Goal: Information Seeking & Learning: Learn about a topic

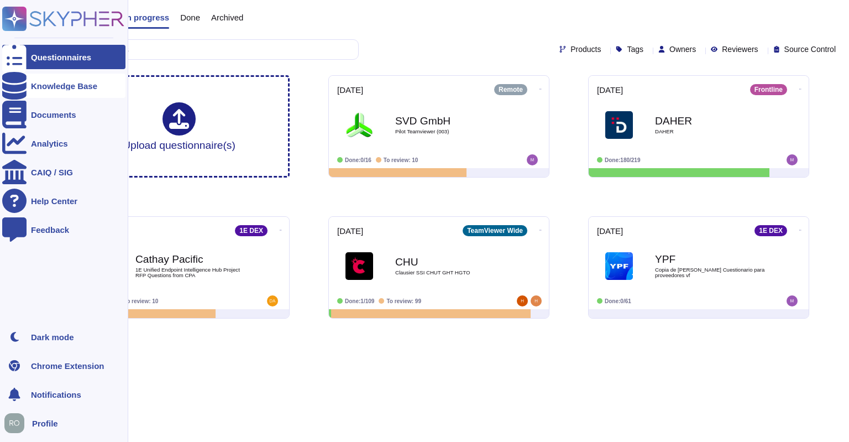
click at [55, 88] on div "Knowledge Base" at bounding box center [64, 86] width 66 height 8
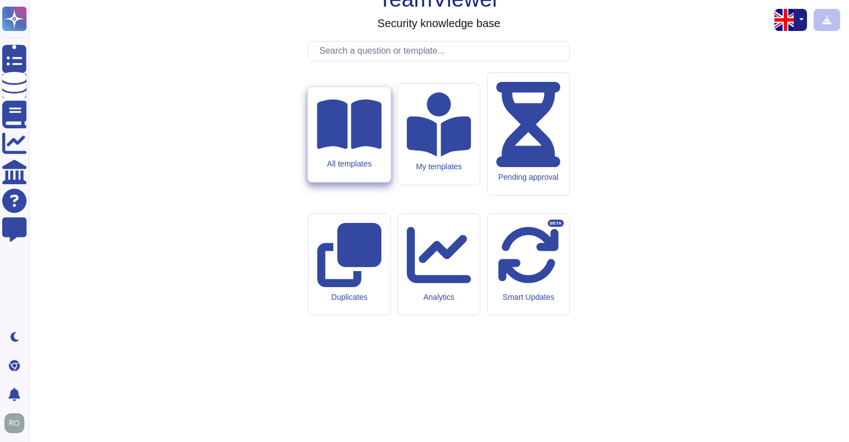
click at [353, 149] on icon at bounding box center [349, 124] width 65 height 50
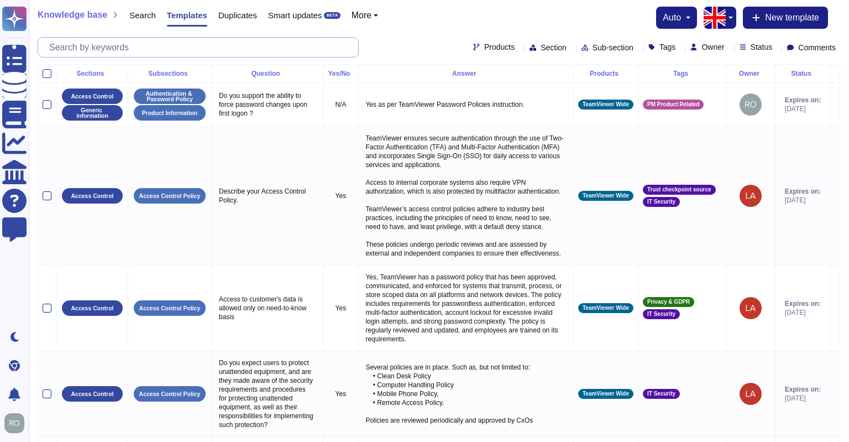
click at [240, 40] on input "text" at bounding box center [201, 47] width 315 height 19
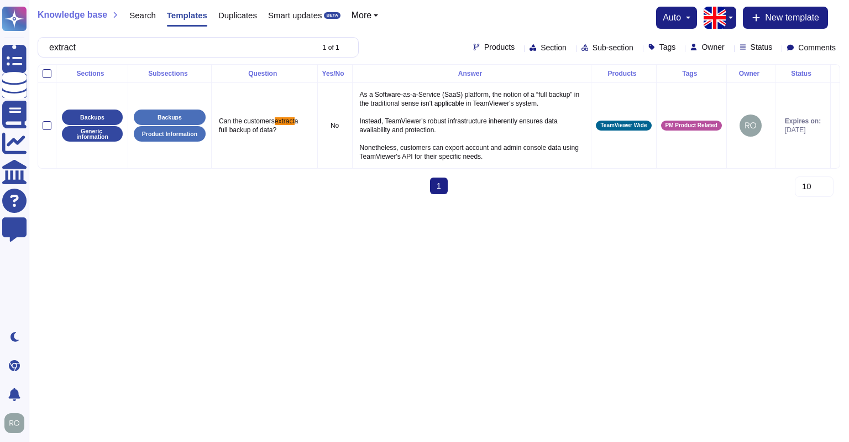
type input "extract"
